Goal: Navigation & Orientation: Go to known website

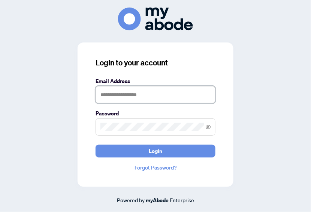
click at [107, 95] on input "text" at bounding box center [156, 94] width 120 height 17
type input "**********"
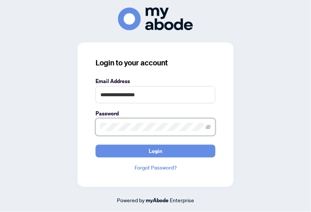
click at [96, 144] on button "Login" at bounding box center [156, 150] width 120 height 13
